Goal: Task Accomplishment & Management: Complete application form

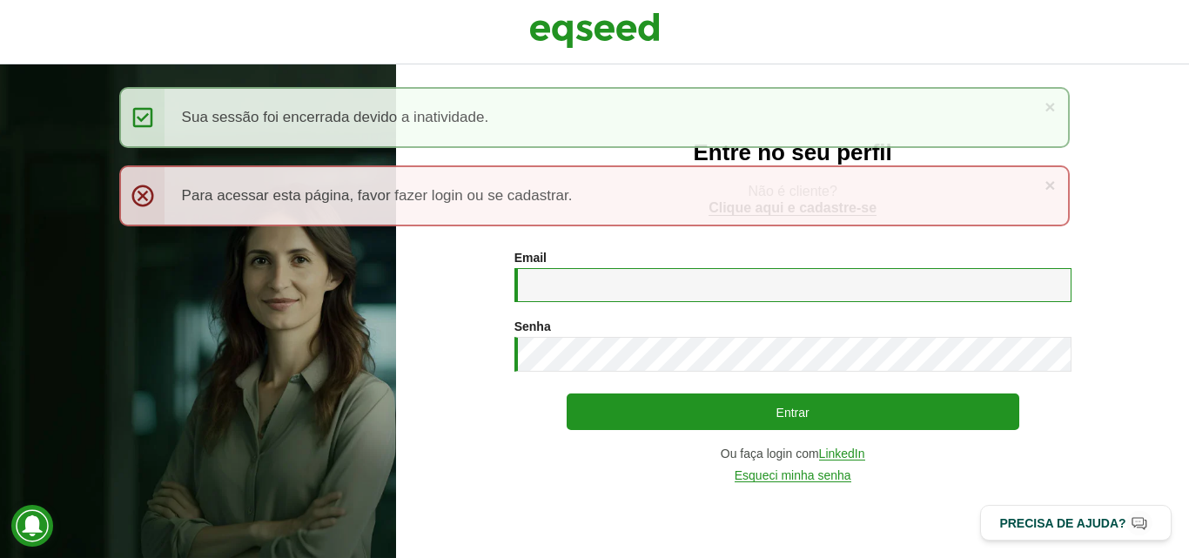
click at [563, 279] on input "Email *" at bounding box center [792, 285] width 557 height 34
paste input "**********"
type input "**********"
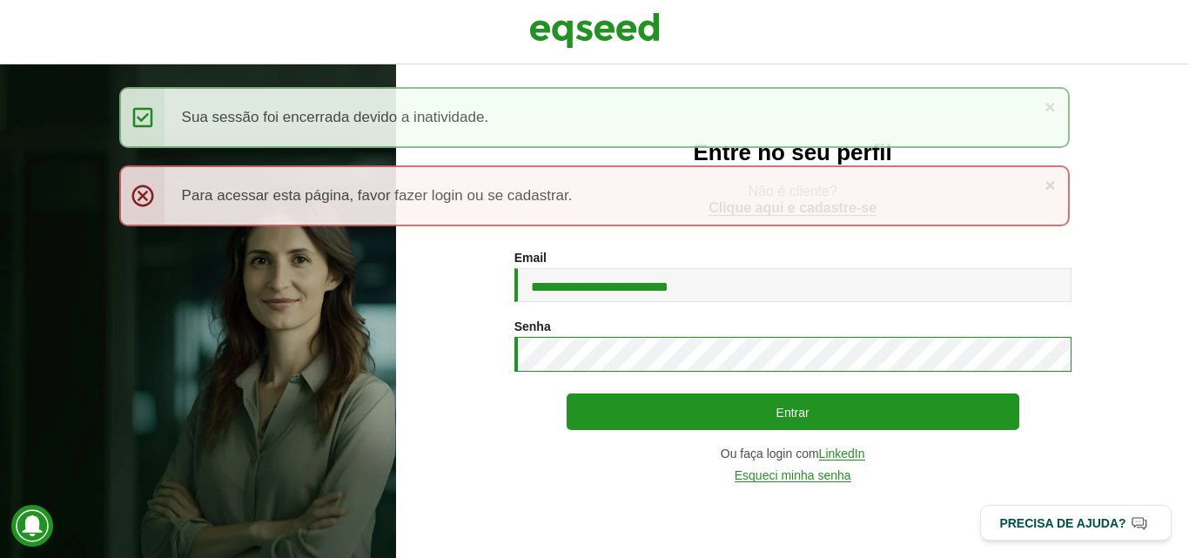
click at [567, 393] on button "Entrar" at bounding box center [793, 411] width 453 height 37
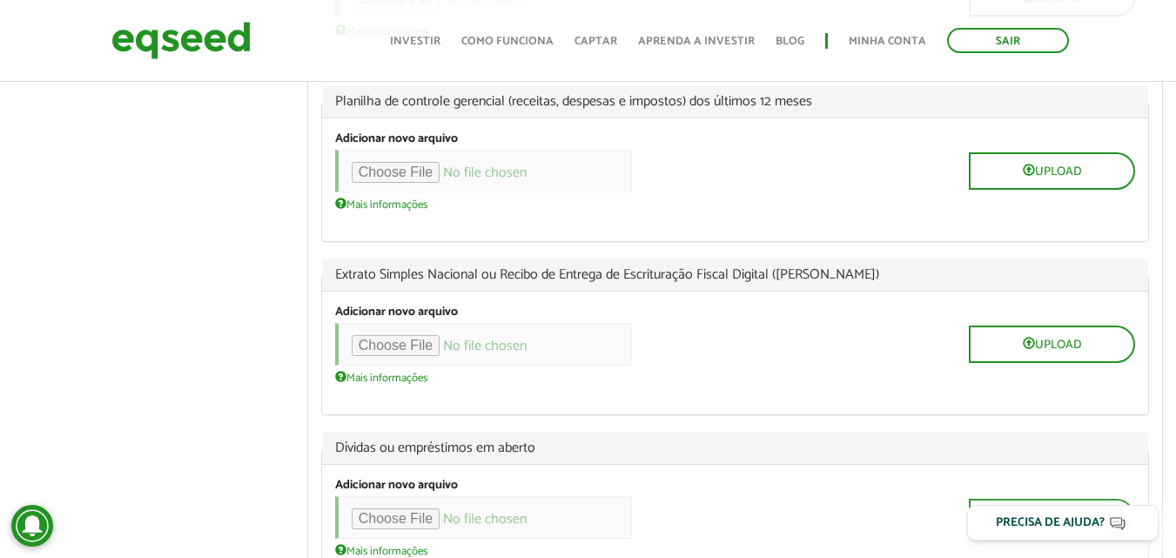
scroll to position [1567, 0]
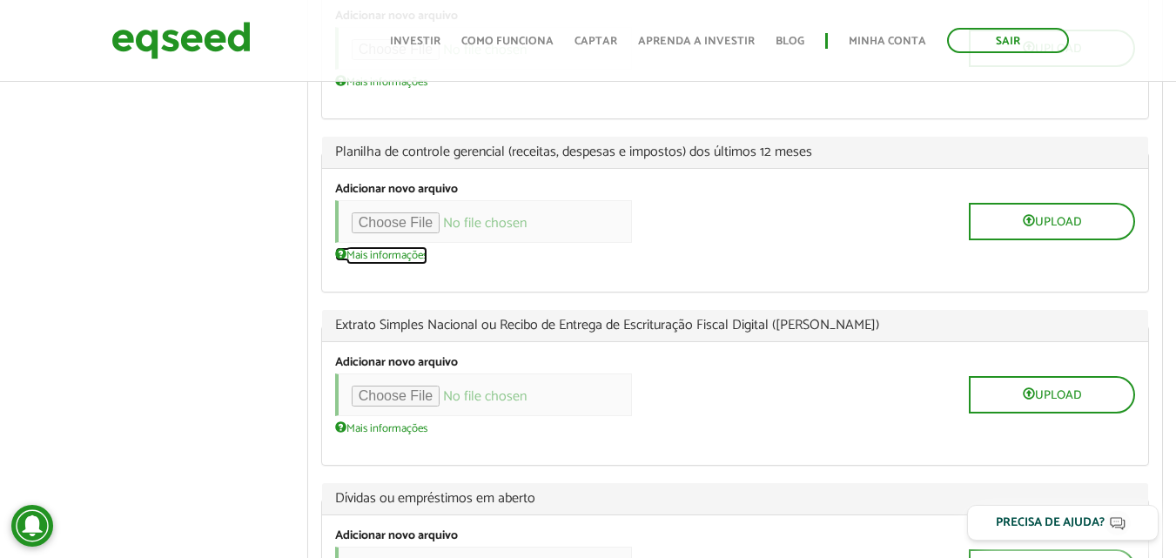
click at [379, 258] on link "Mais informações" at bounding box center [381, 254] width 92 height 14
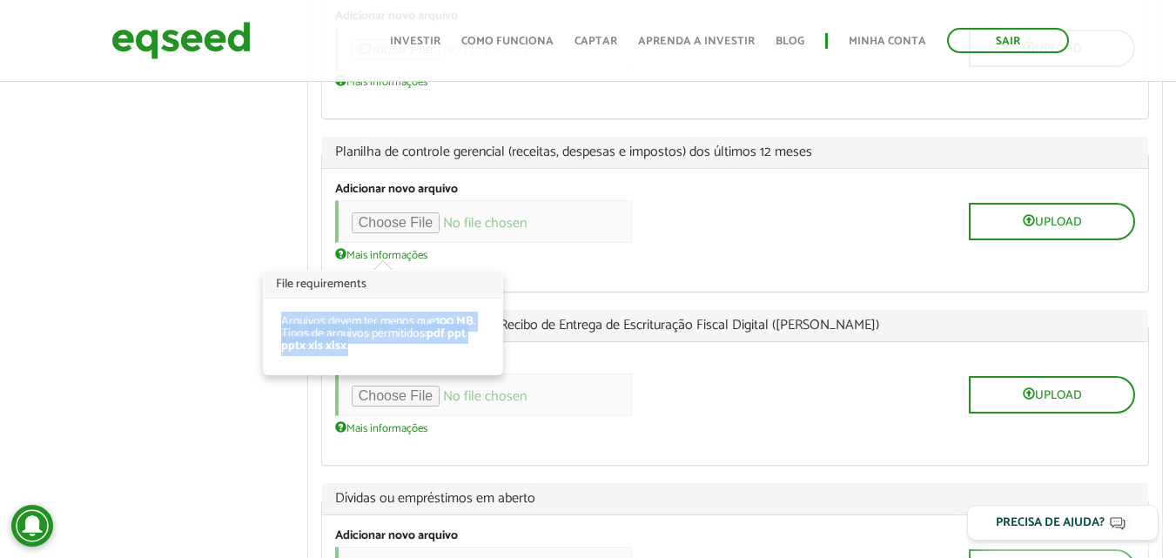
drag, startPoint x: 273, startPoint y: 316, endPoint x: 371, endPoint y: 346, distance: 101.9
click at [371, 346] on div "Arquivos devem ter menos que 100 MB . Tipos de arquivos permitidos: pdf ppt ppt…" at bounding box center [383, 337] width 239 height 76
copy ul "Arquivos devem ter menos que 100 MB . Tipos de arquivos permitidos: pdf ppt ppt…"
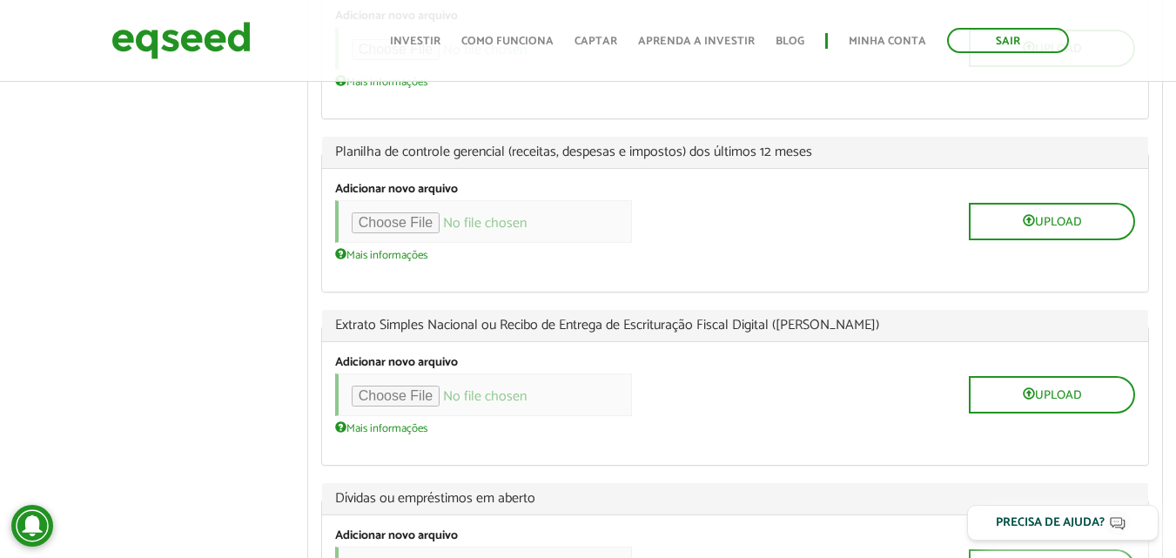
click at [837, 400] on div "Upload" at bounding box center [735, 394] width 800 height 43
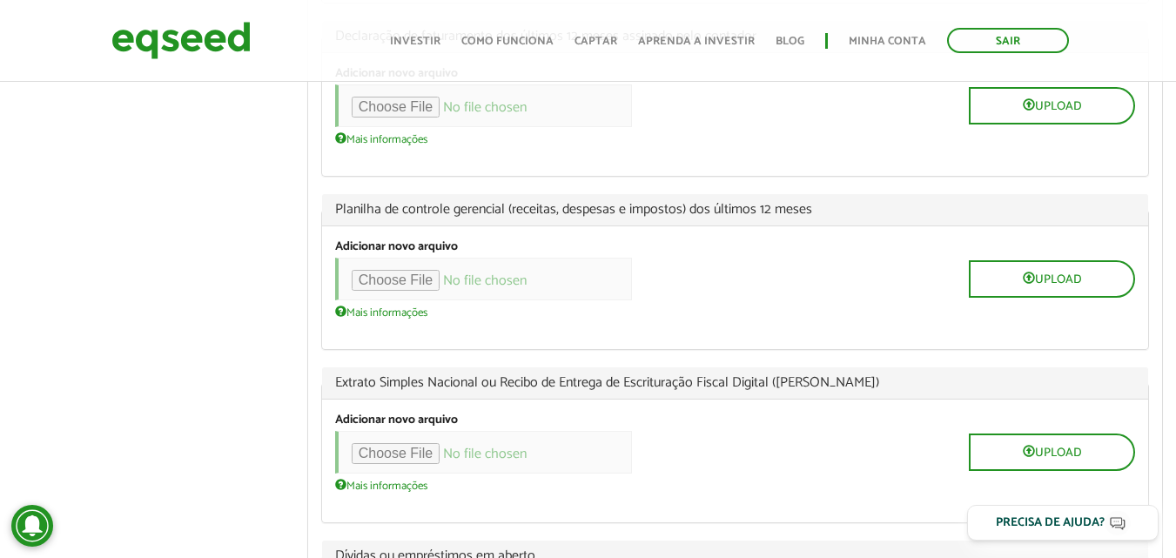
scroll to position [1480, 0]
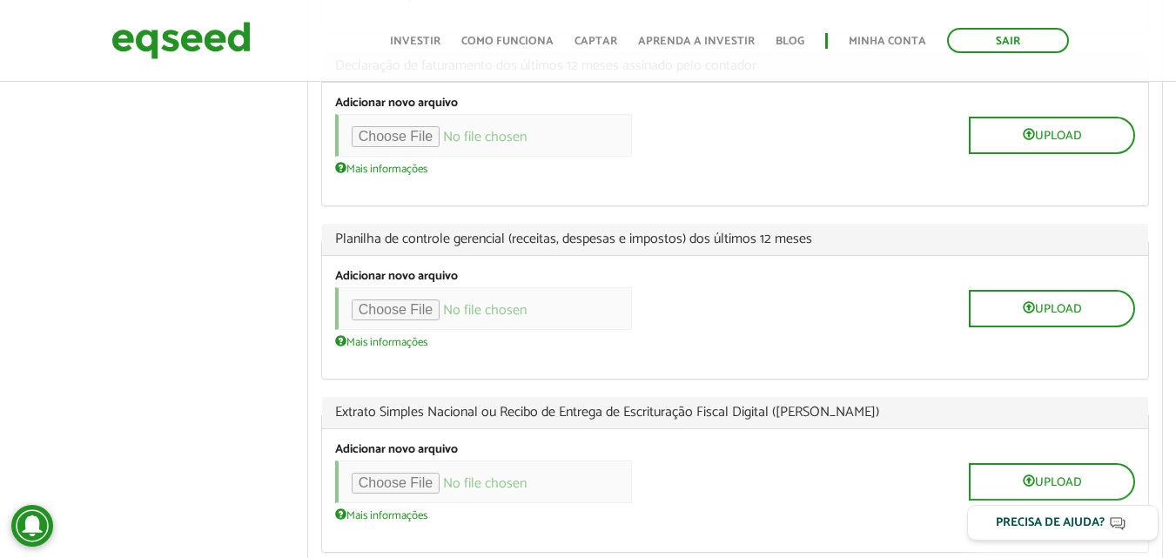
click at [943, 313] on div "Upload" at bounding box center [735, 308] width 800 height 43
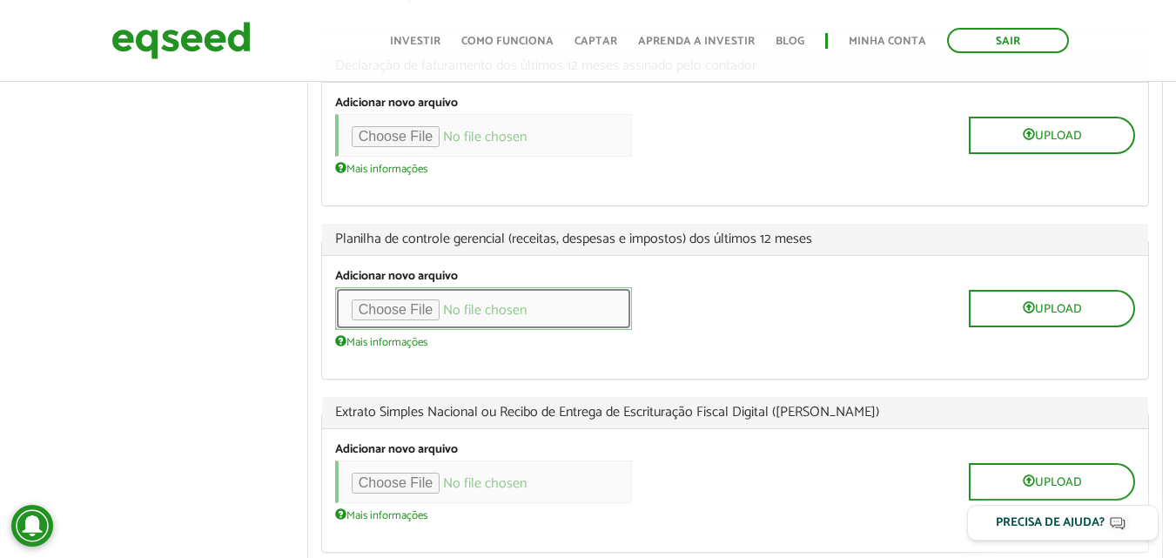
click at [376, 309] on input "file" at bounding box center [483, 308] width 297 height 43
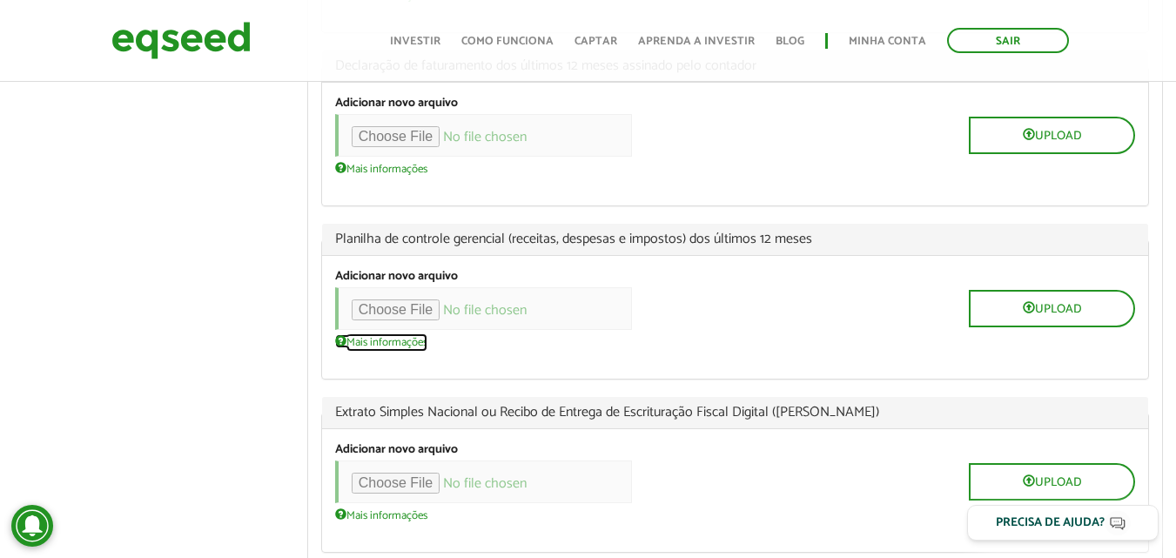
click at [340, 343] on span at bounding box center [340, 340] width 11 height 11
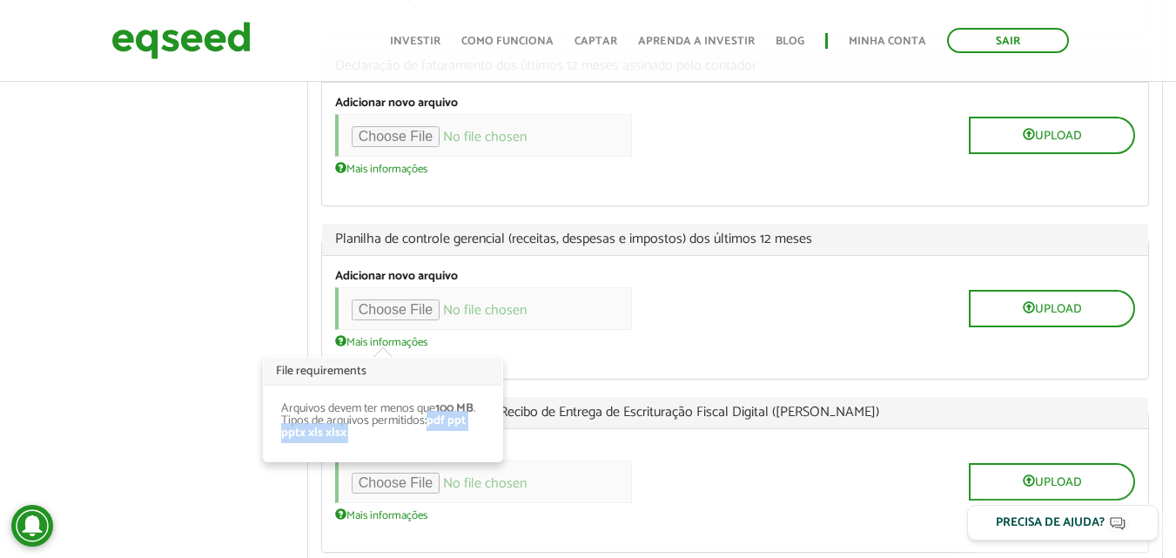
drag, startPoint x: 430, startPoint y: 423, endPoint x: 440, endPoint y: 442, distance: 21.4
click at [440, 442] on div "Arquivos devem ter menos que 100 MB . Tipos de arquivos permitidos: pdf ppt ppt…" at bounding box center [383, 424] width 239 height 76
copy li "pdf ppt pptx xls xlsx ."
